Goal: Check status

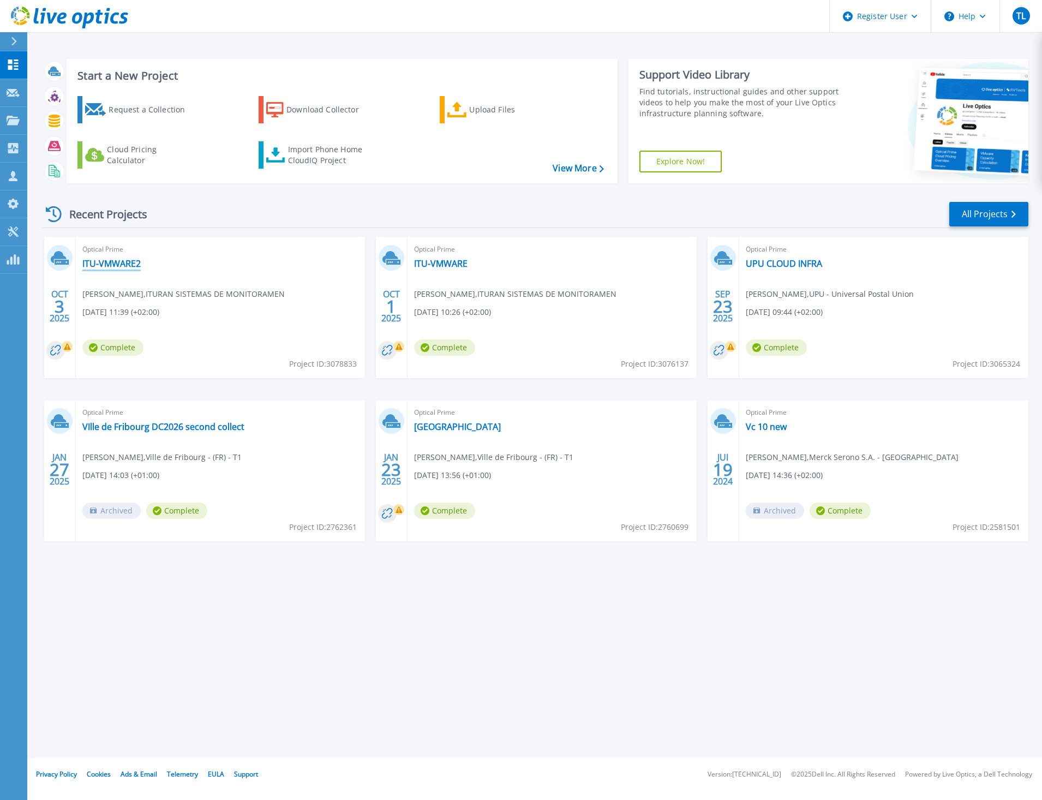
click at [111, 265] on link "ITU-VMWARE2" at bounding box center [111, 263] width 58 height 11
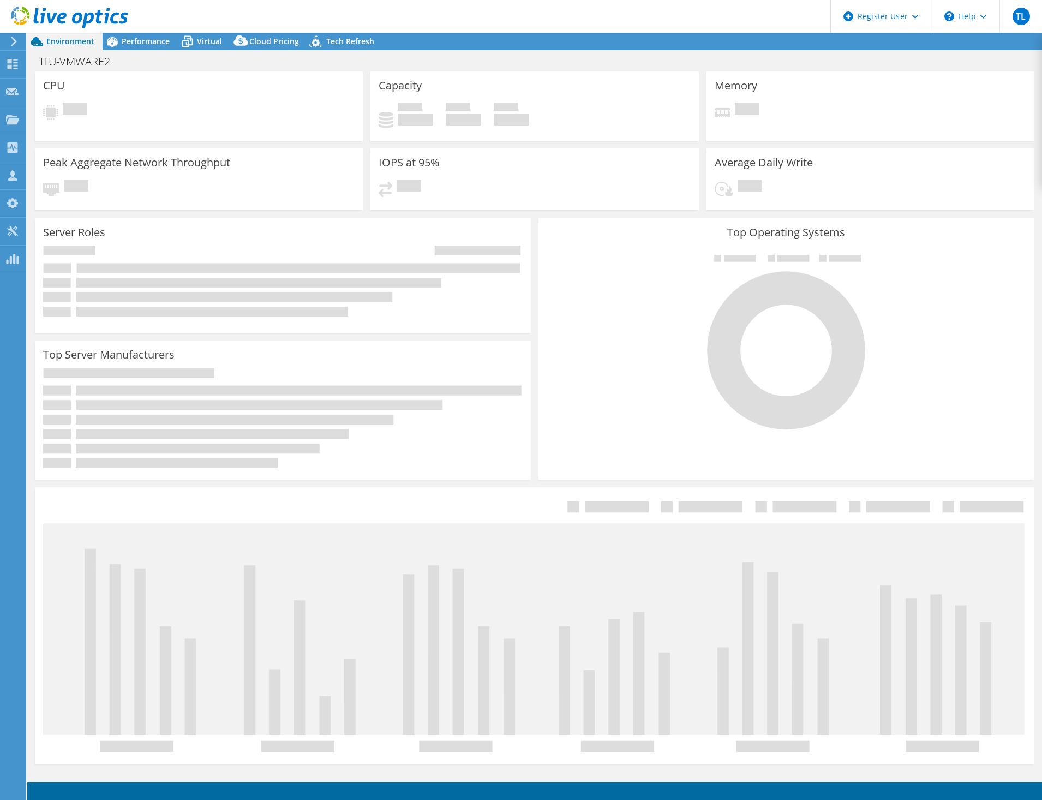
select select "USD"
